Goal: Task Accomplishment & Management: Complete application form

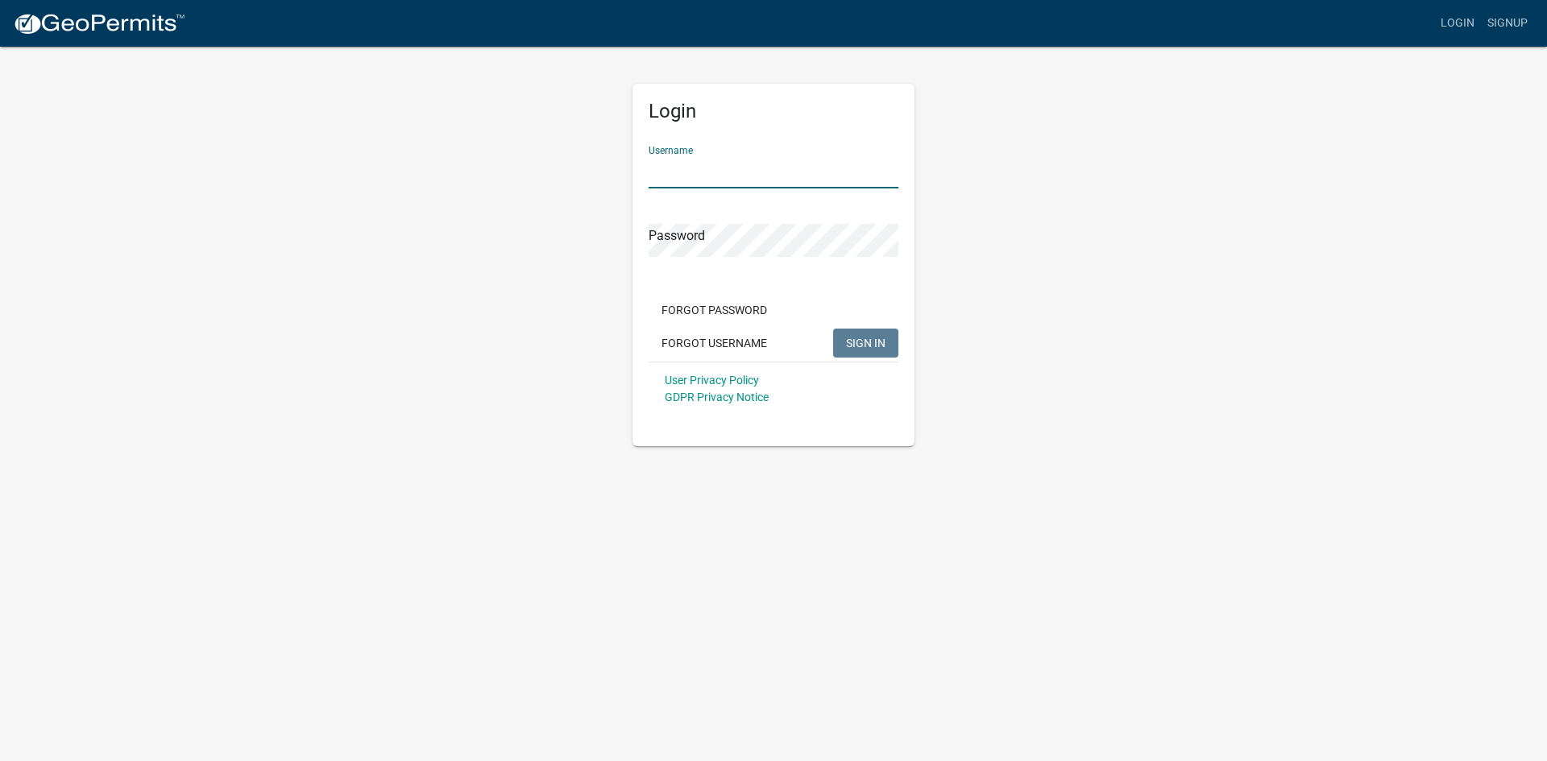
click at [769, 166] on input "Username" at bounding box center [773, 171] width 250 height 33
click at [744, 182] on input "Username" at bounding box center [773, 171] width 250 height 33
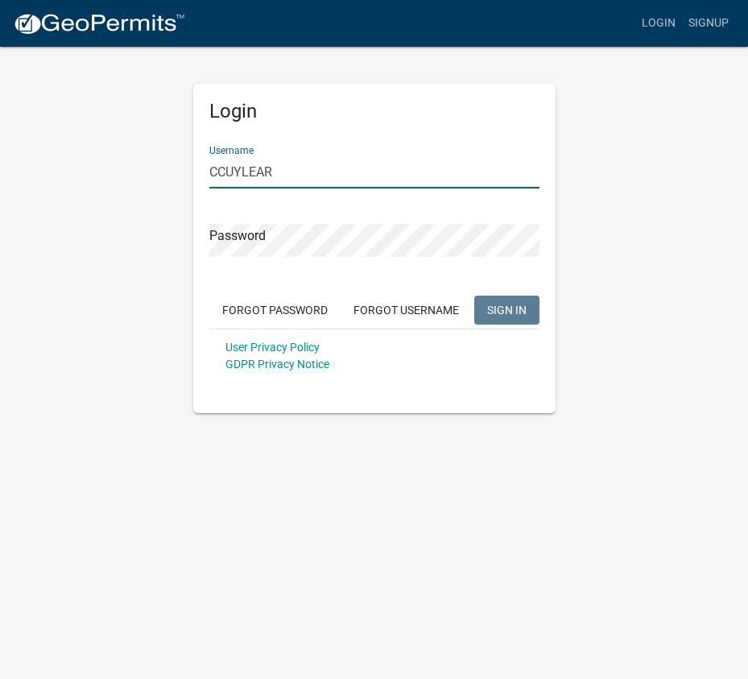
type input "CCUYLEAR"
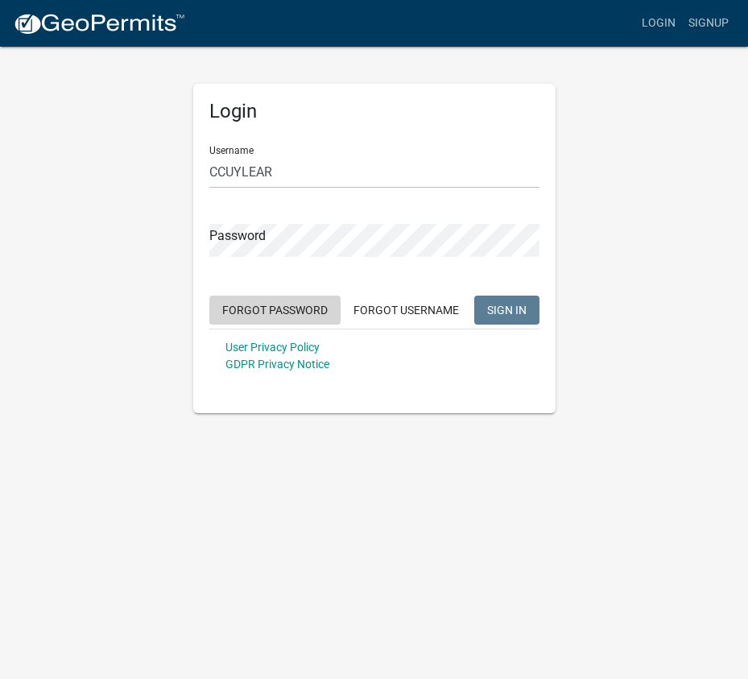
click at [274, 309] on button "Forgot Password" at bounding box center [274, 310] width 131 height 29
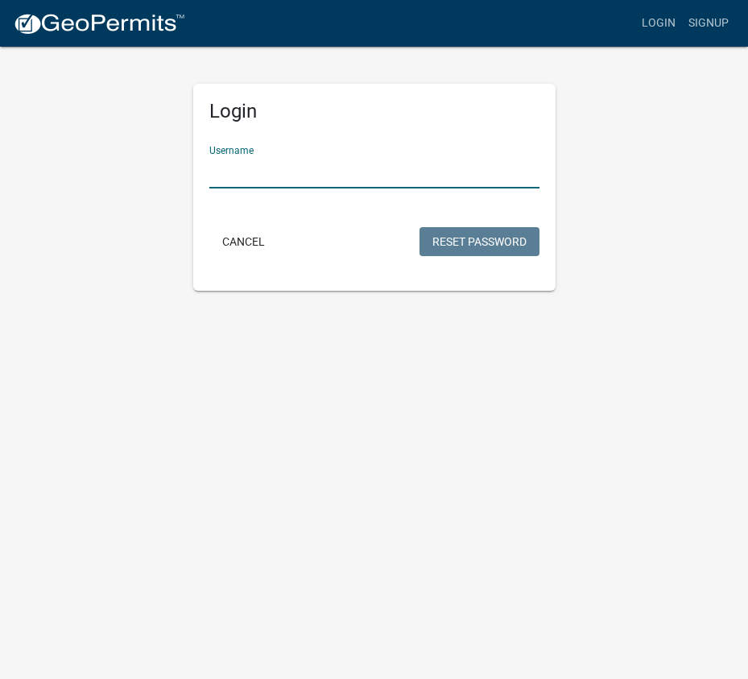
click at [317, 172] on input "Username" at bounding box center [374, 171] width 330 height 33
type input "CCUYLEAR"
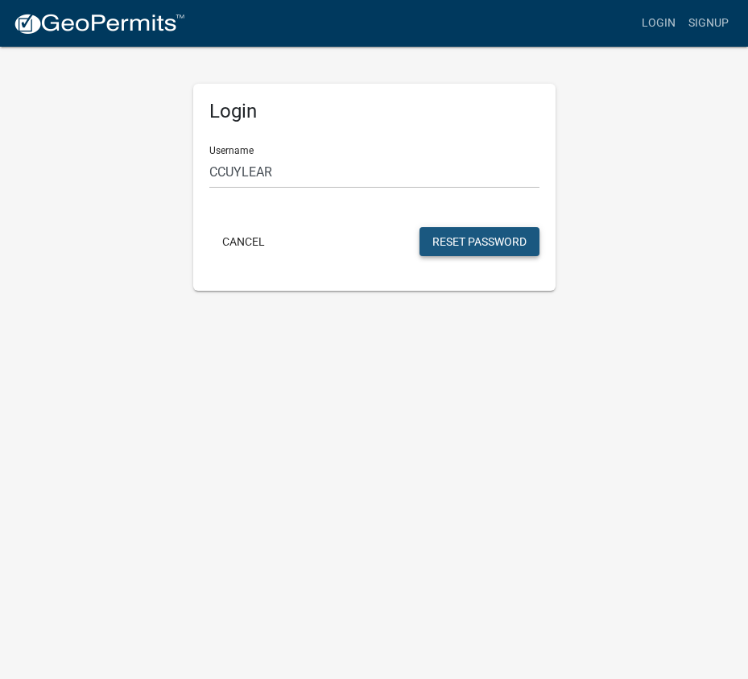
click at [470, 236] on button "Reset Password" at bounding box center [480, 241] width 120 height 29
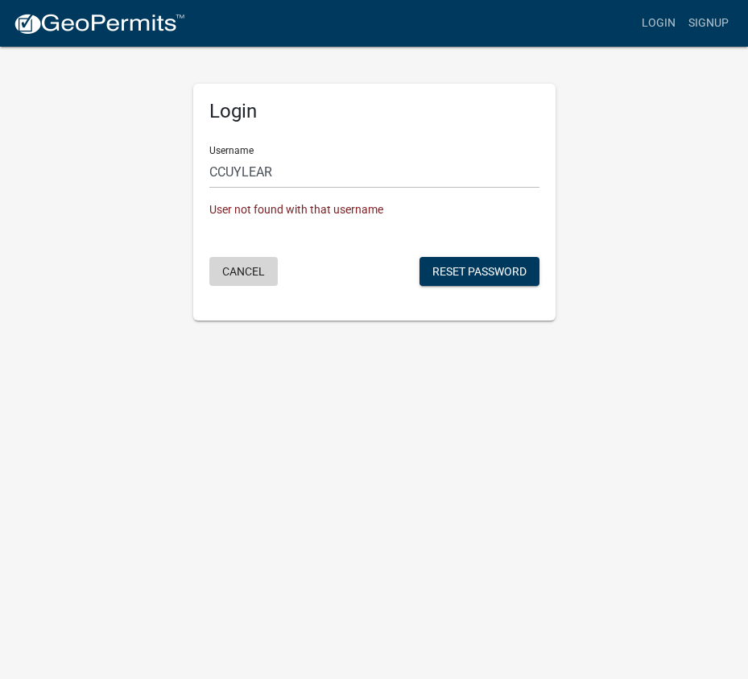
click at [250, 266] on button "Cancel" at bounding box center [243, 271] width 68 height 29
